Goal: Task Accomplishment & Management: Use online tool/utility

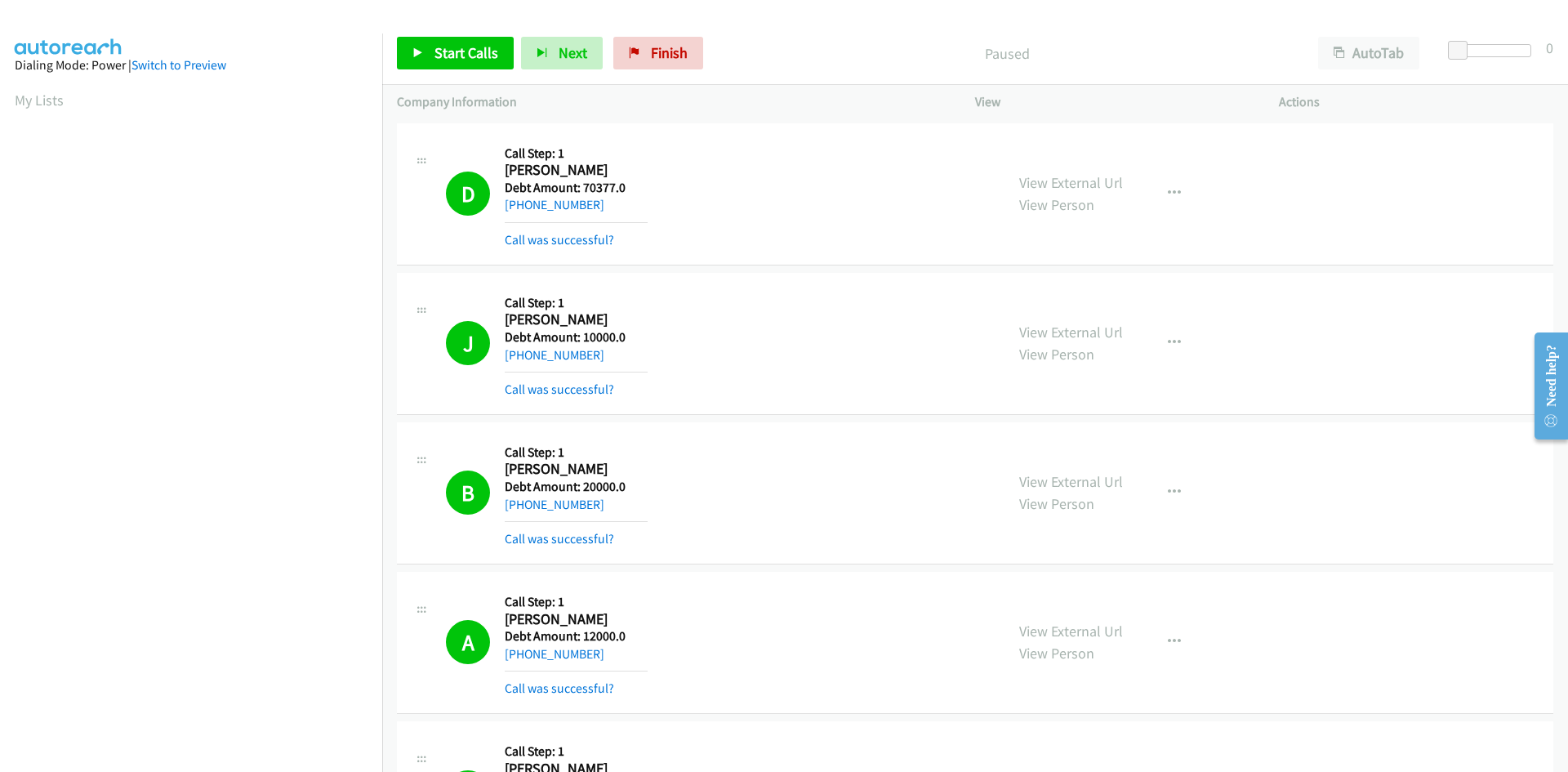
scroll to position [144, 0]
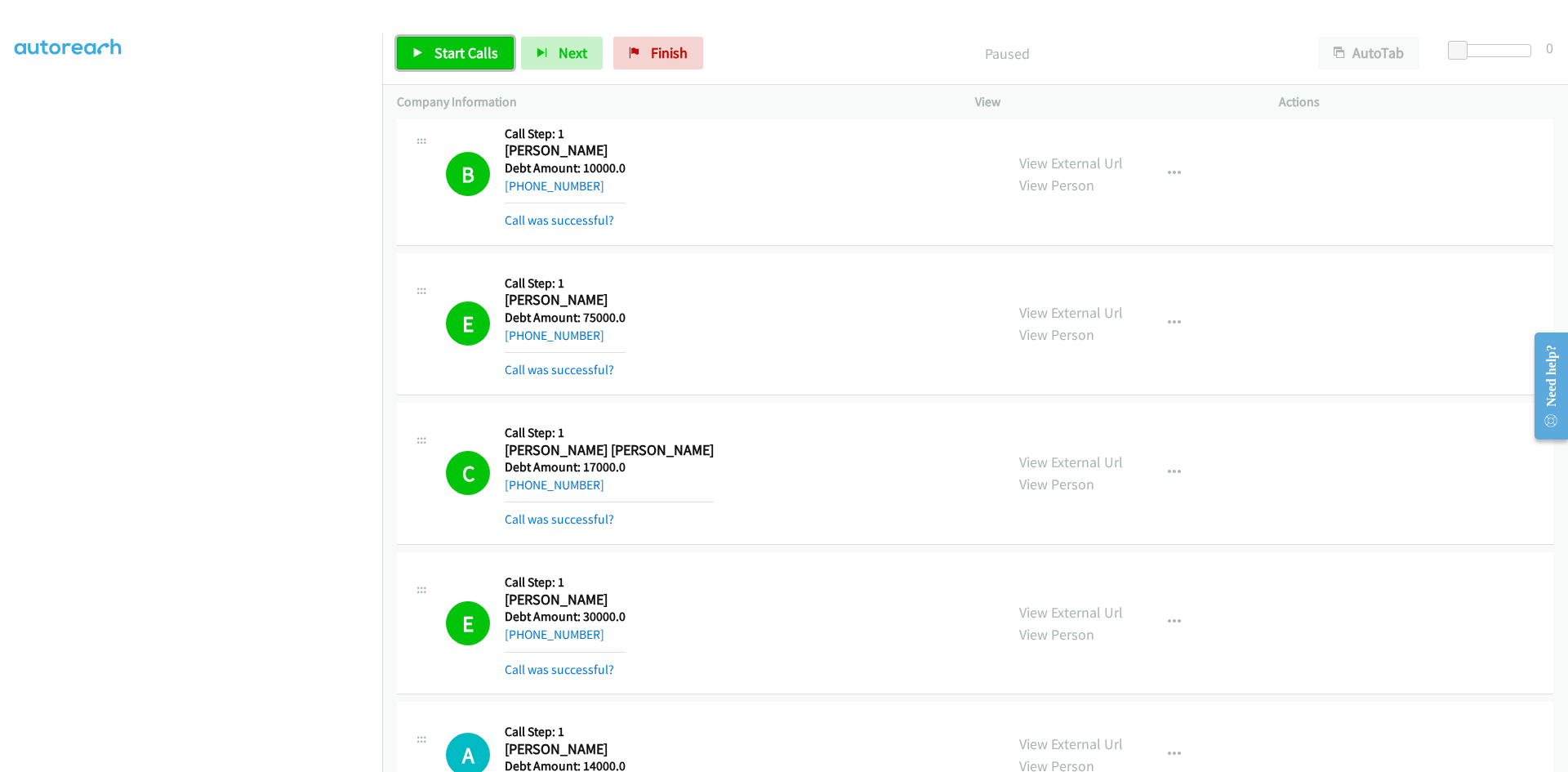
click at [450, 49] on span "Start Calls" at bounding box center [467, 53] width 64 height 19
click at [1349, 604] on div "E Callback Scheduled Call Step: 1 [PERSON_NAME] America/Los_Angeles Debt Amount…" at bounding box center [975, 623] width 1157 height 142
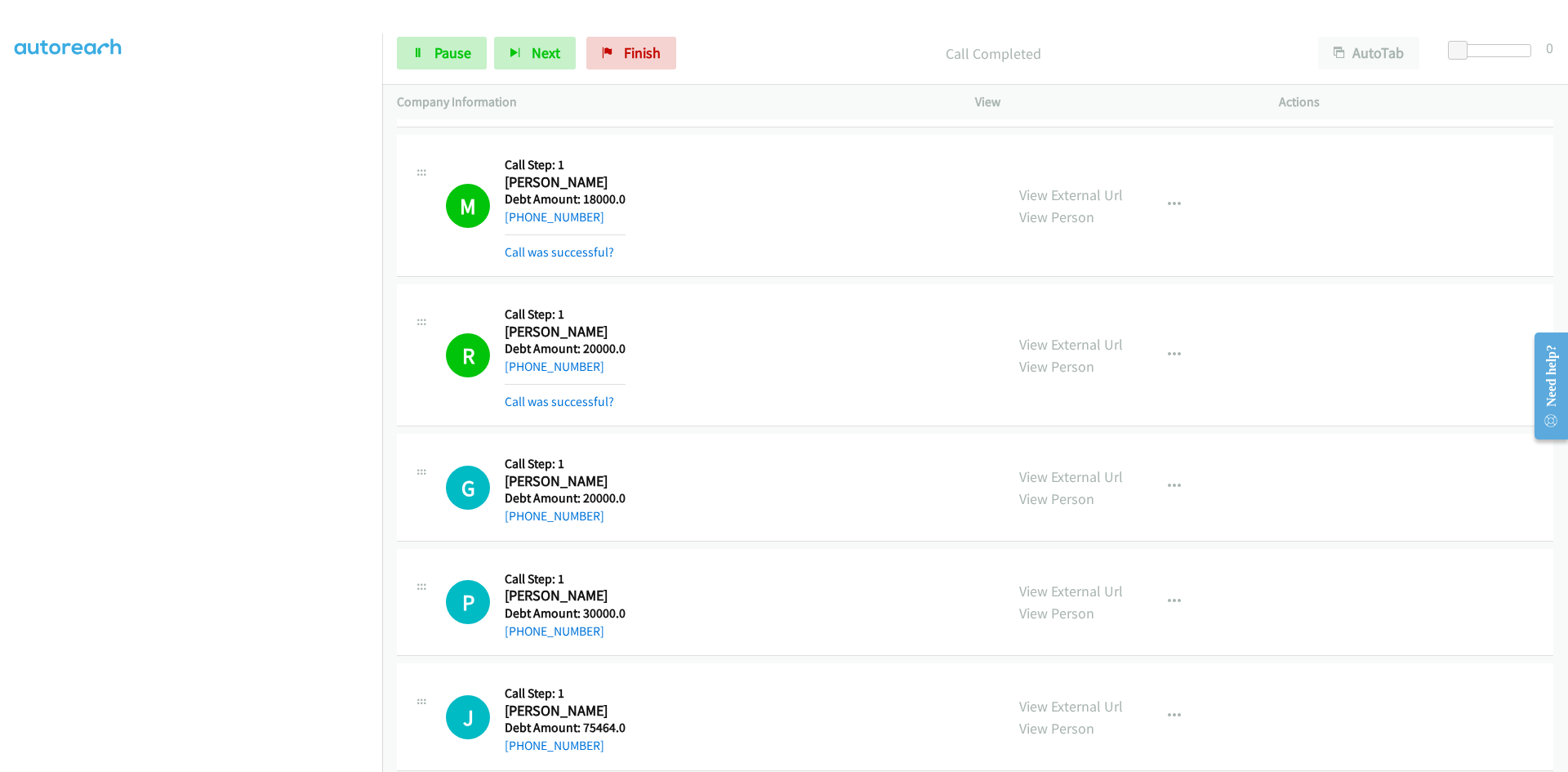
scroll to position [109, 0]
click at [450, 55] on span "Pause" at bounding box center [453, 53] width 36 height 19
click at [450, 55] on span "Start Calls" at bounding box center [467, 53] width 64 height 19
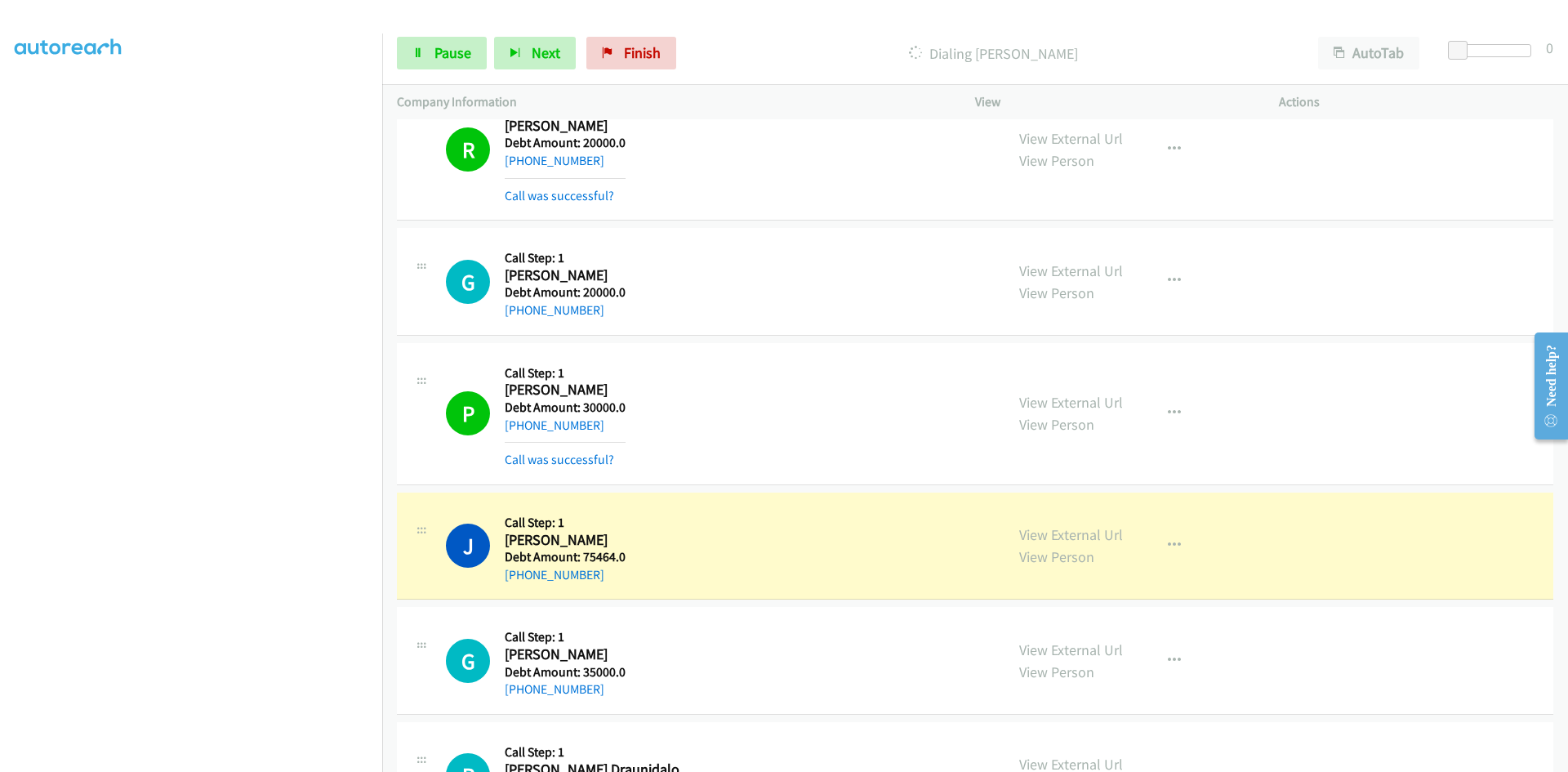
scroll to position [144, 0]
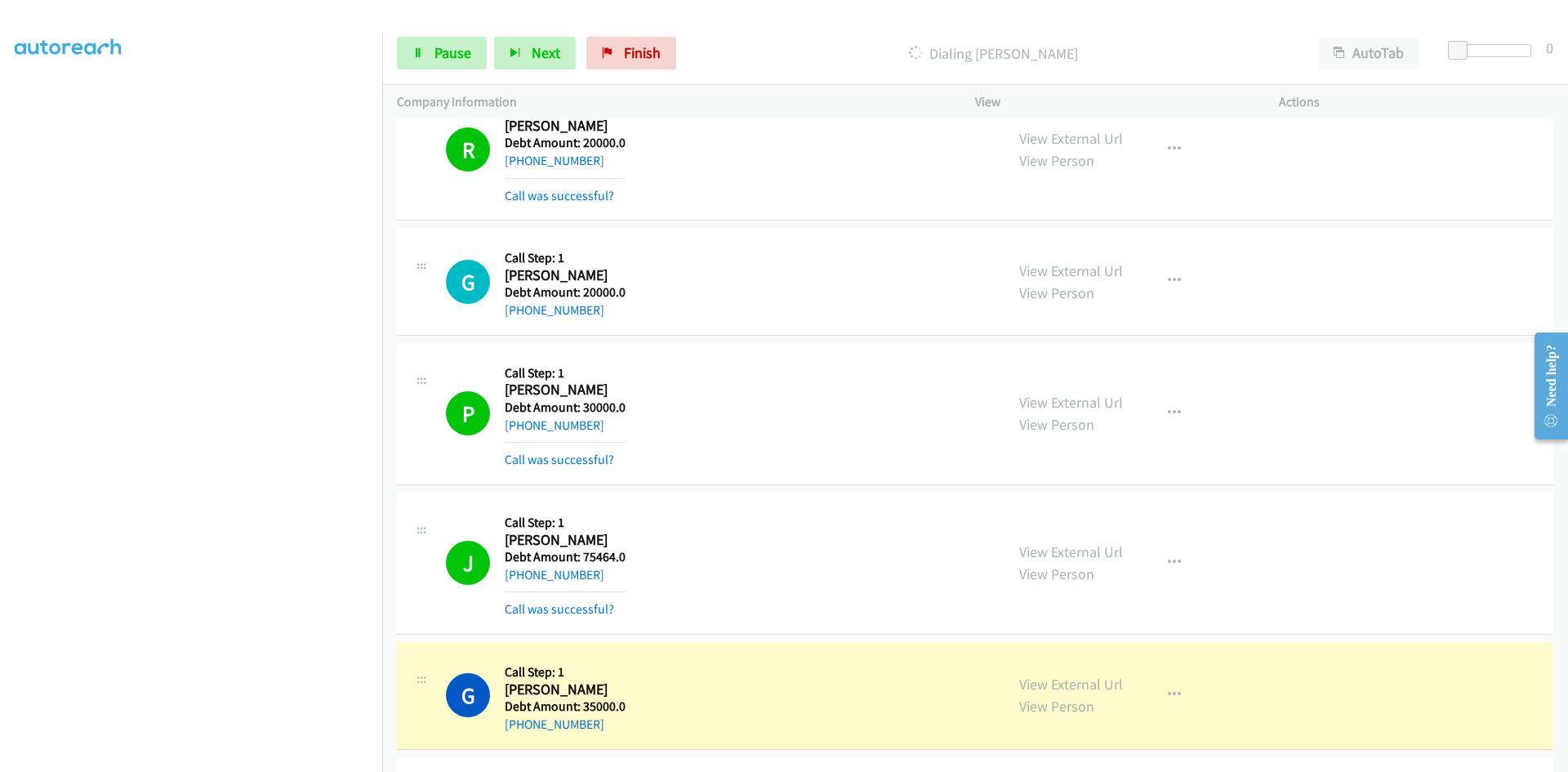
click at [832, 587] on div "J Callback Scheduled Call Step: 1 [PERSON_NAME] America/Los_Angeles Debt Amount…" at bounding box center [718, 563] width 544 height 112
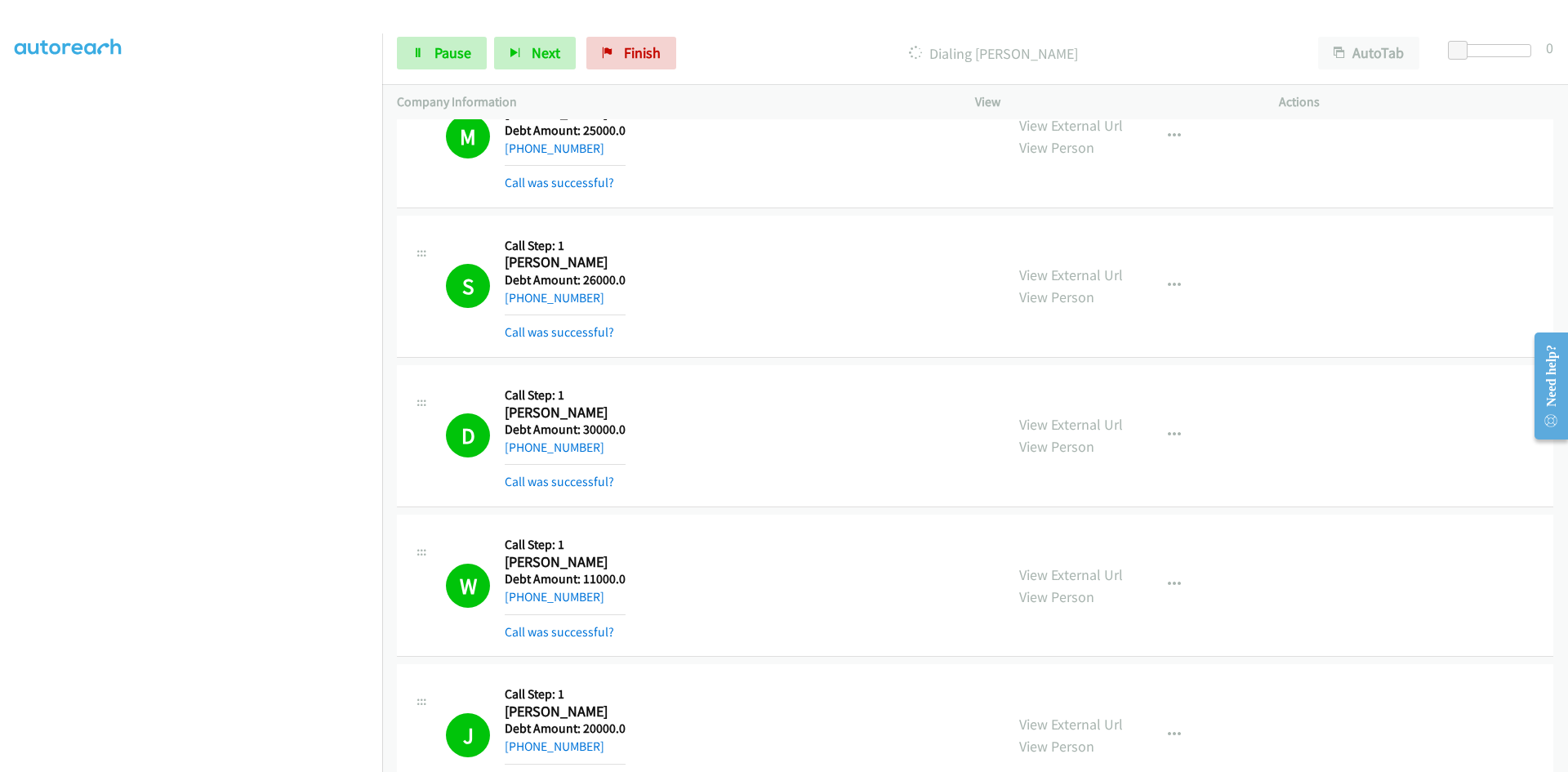
scroll to position [16464, 0]
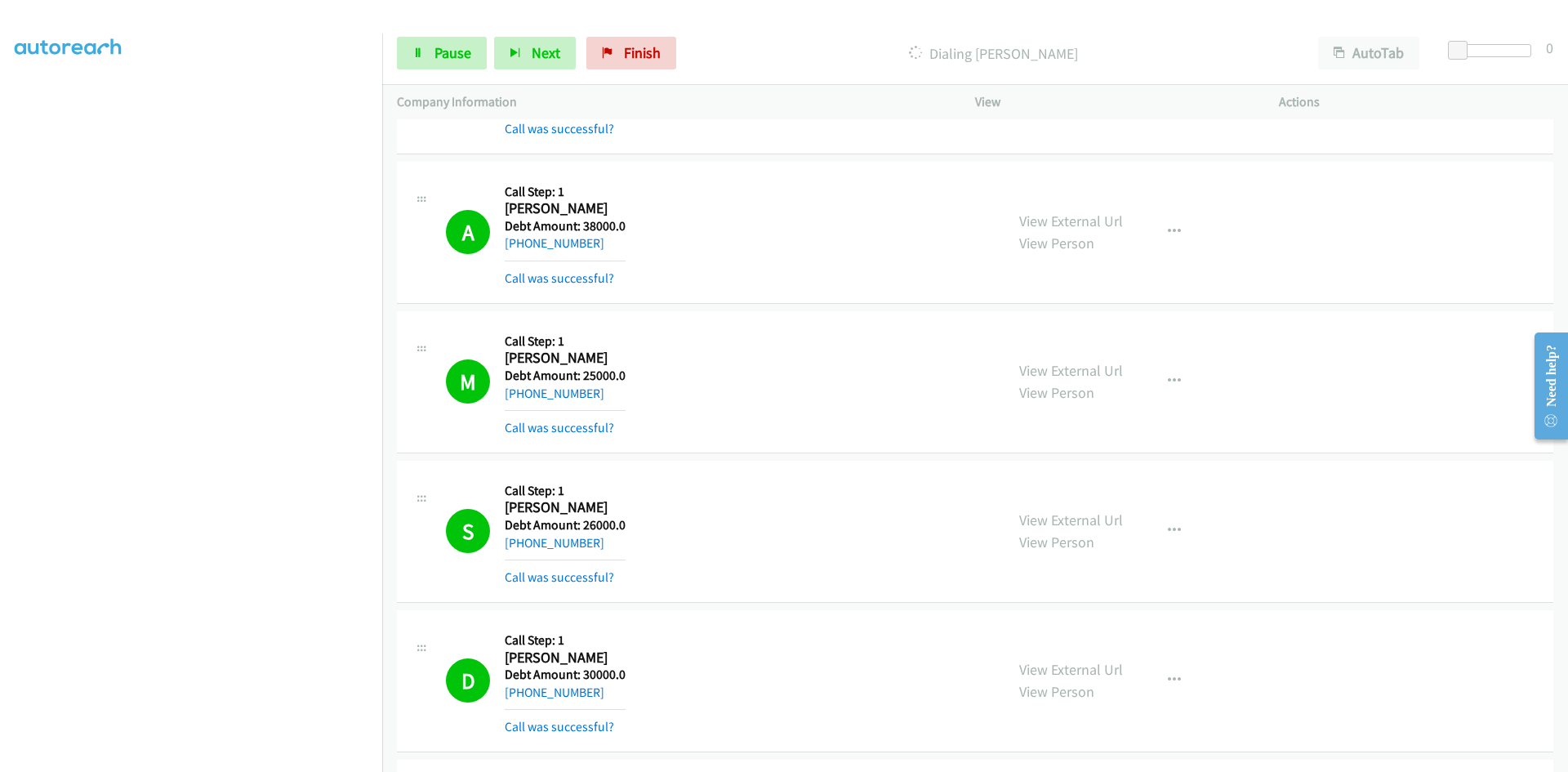
drag, startPoint x: 0, startPoint y: 43, endPoint x: 5, endPoint y: 3, distance: 40.3
click at [0, 42] on aside "Dialing Mode: Power | Switch to Preview My Lists" at bounding box center [191, 354] width 382 height 905
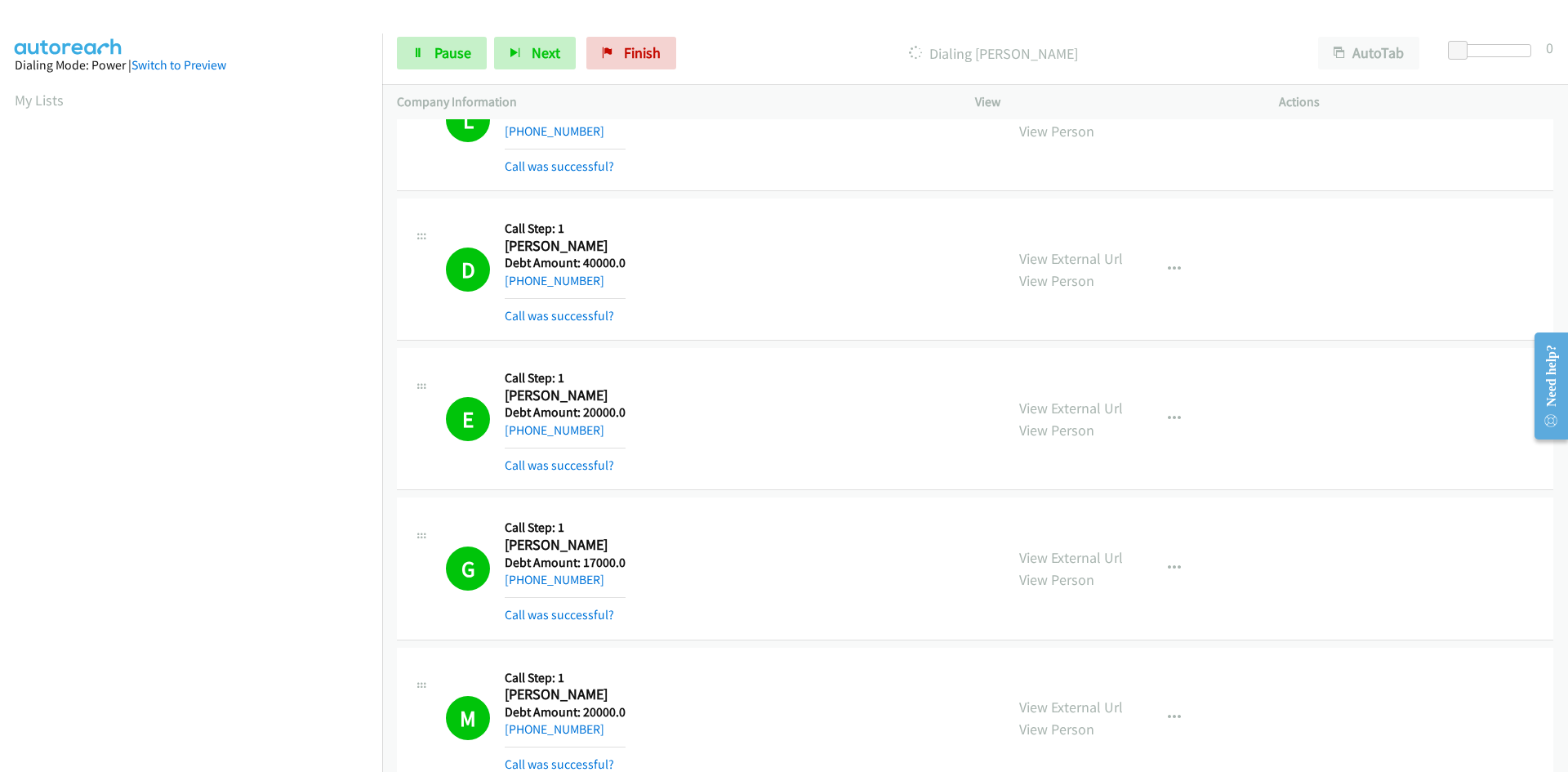
scroll to position [145, 0]
click at [465, 54] on span "Pause" at bounding box center [453, 53] width 36 height 19
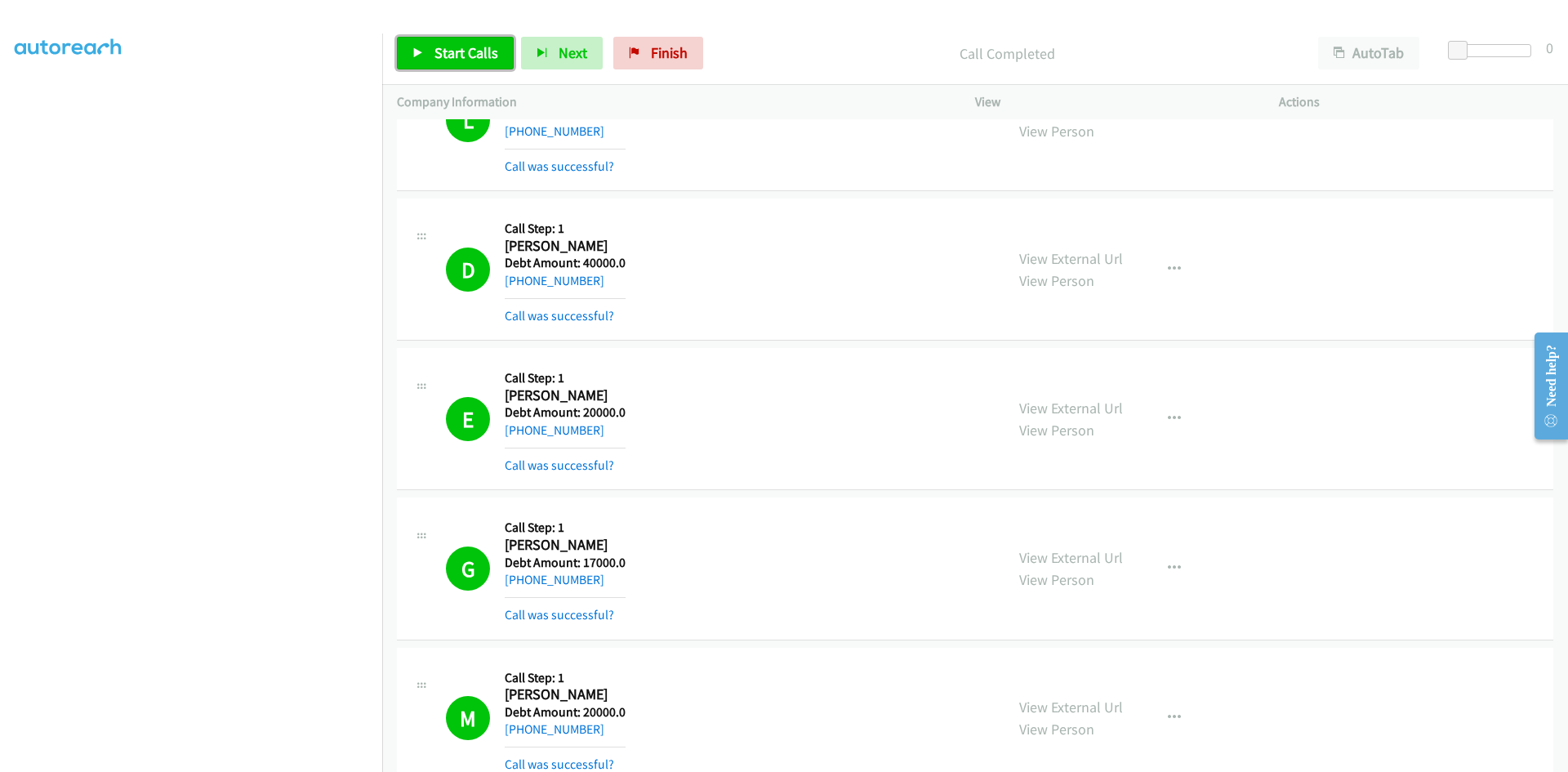
click at [447, 56] on span "Start Calls" at bounding box center [467, 53] width 64 height 19
click at [447, 56] on span "Pause" at bounding box center [453, 53] width 36 height 19
click at [447, 47] on span "Start Calls" at bounding box center [467, 53] width 64 height 19
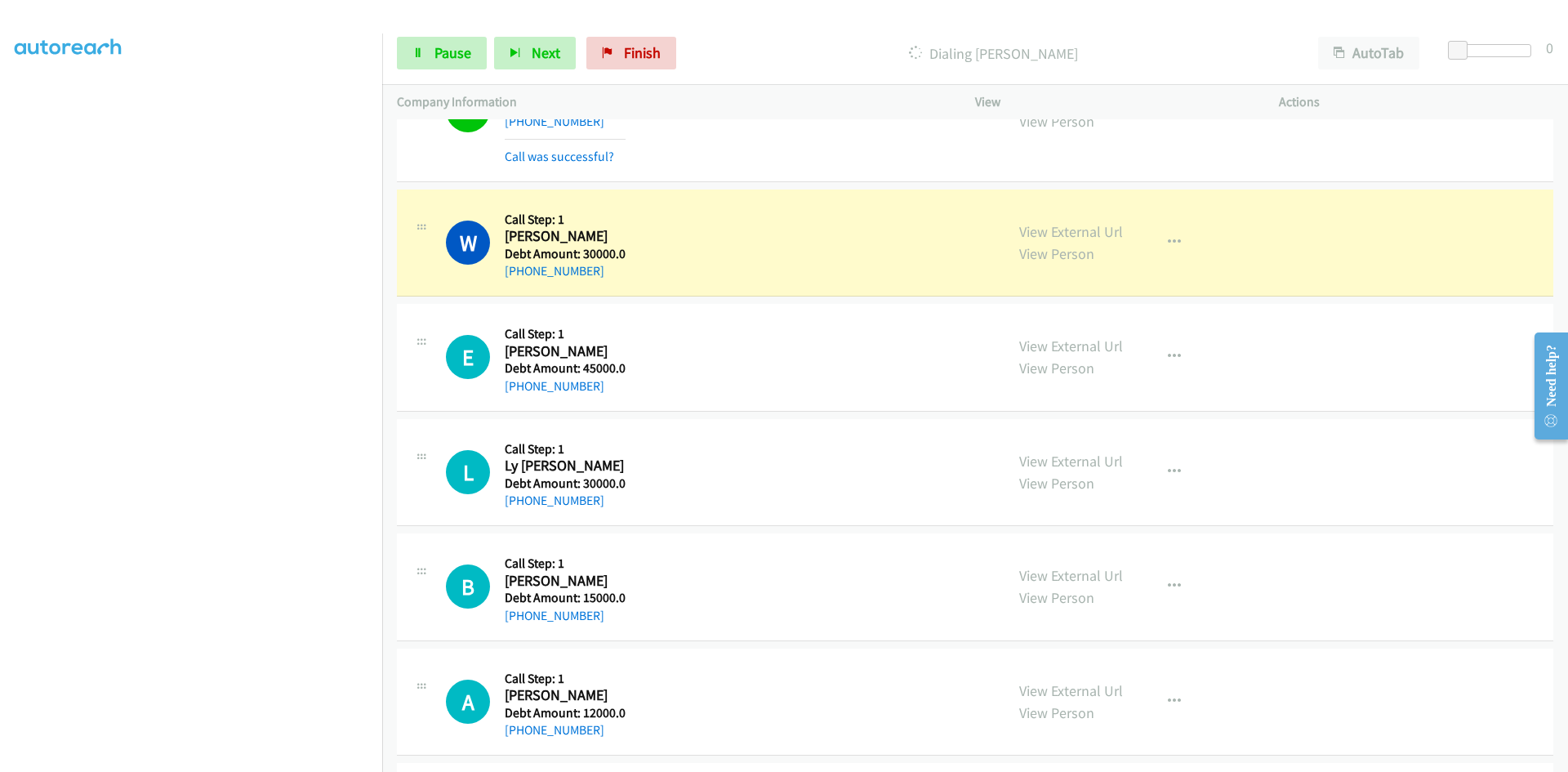
scroll to position [21937, 0]
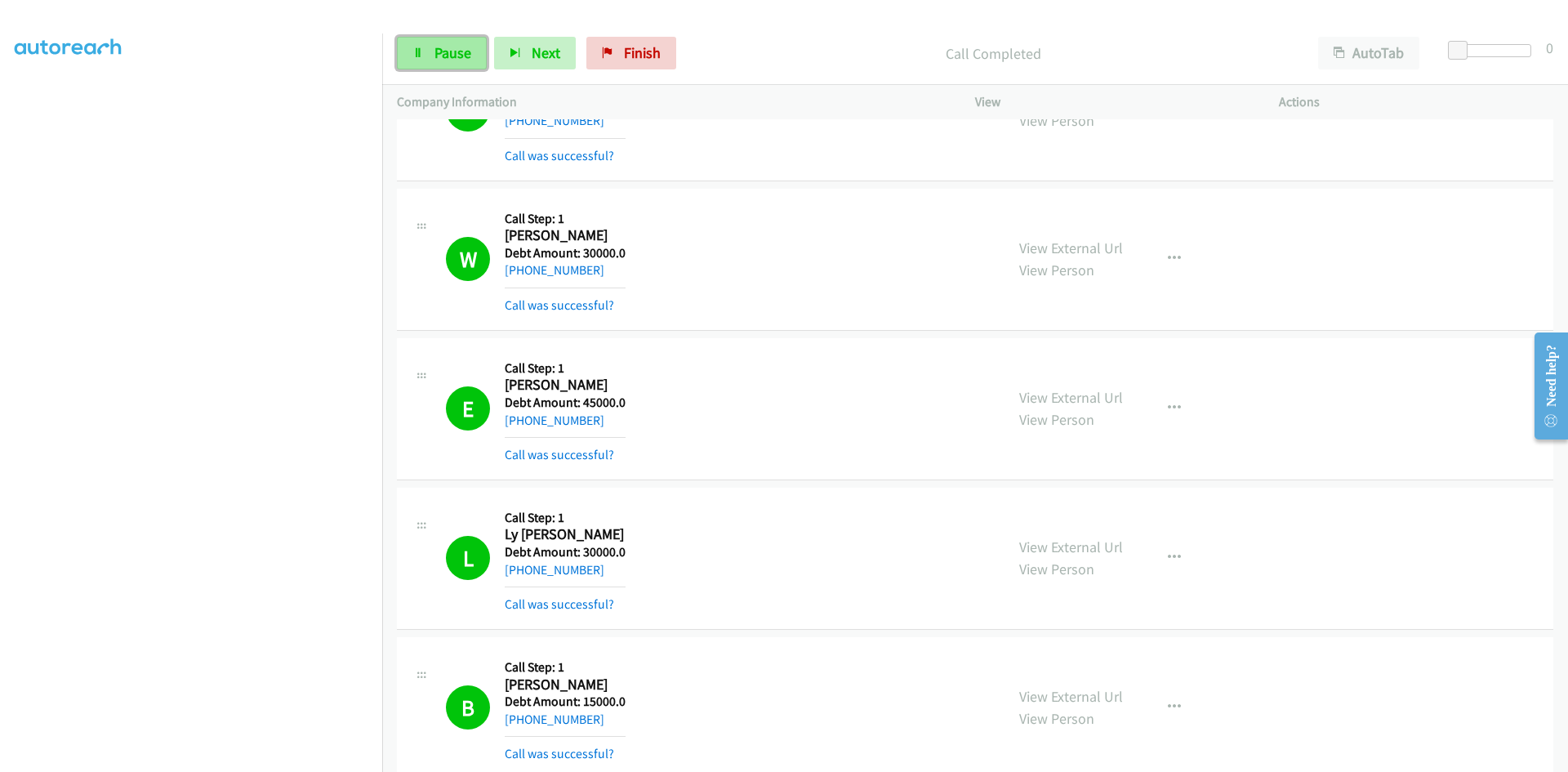
click at [449, 53] on span "Pause" at bounding box center [453, 53] width 36 height 19
click at [666, 49] on span "Finish" at bounding box center [670, 53] width 36 height 19
